Goal: Download file/media

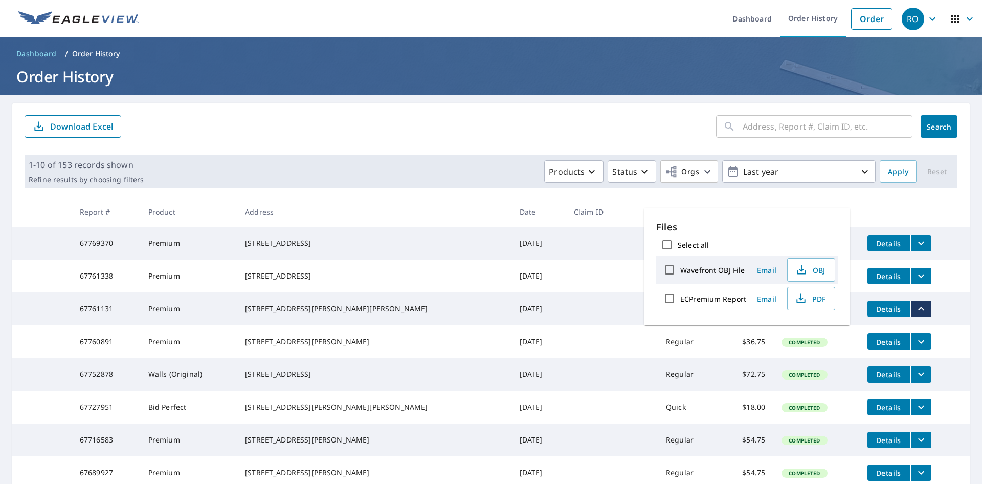
click at [570, 68] on h1 "Order History" at bounding box center [491, 76] width 958 height 21
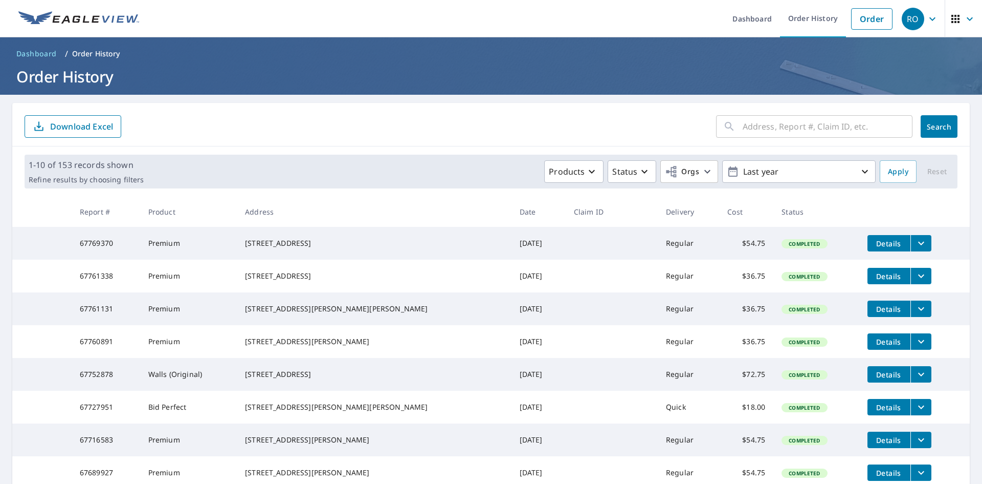
click at [878, 279] on span "Details" at bounding box center [889, 276] width 31 height 10
click at [919, 278] on icon "filesDropdownBtn-67761338" at bounding box center [922, 276] width 6 height 4
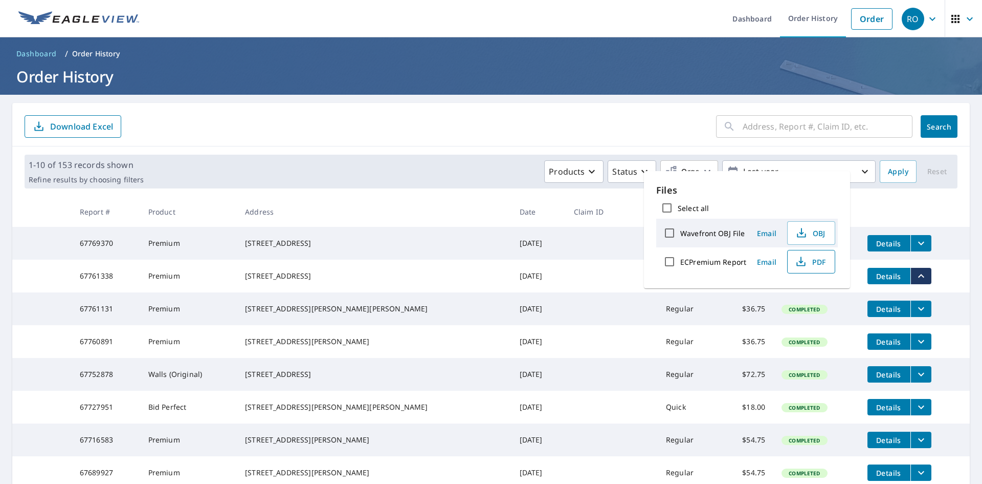
click at [807, 261] on span "PDF" at bounding box center [810, 261] width 33 height 12
click at [821, 21] on link "Order History" at bounding box center [813, 18] width 66 height 37
